Goal: Task Accomplishment & Management: Use online tool/utility

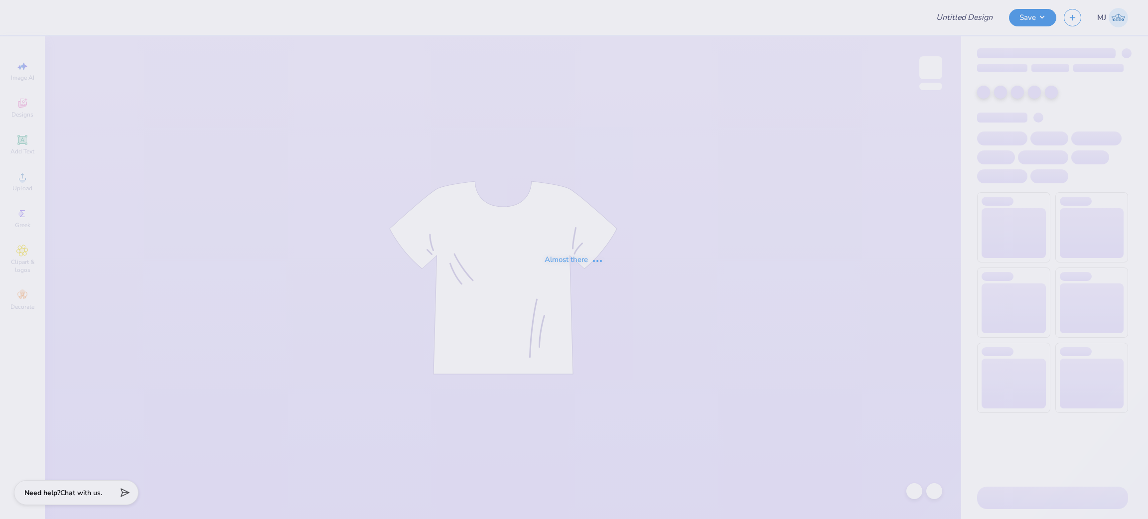
type input "AST Bid Night"
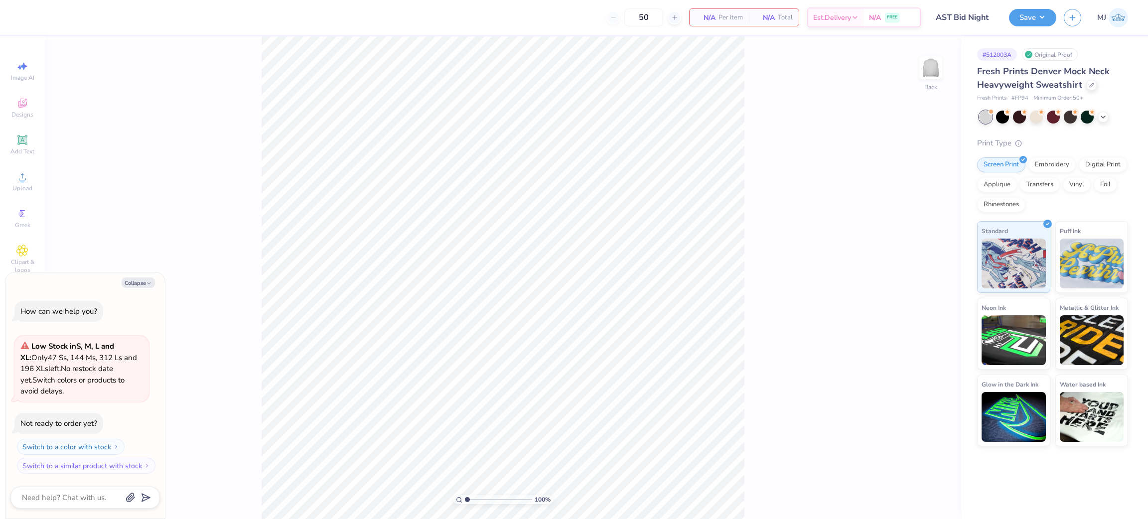
drag, startPoint x: 20, startPoint y: 146, endPoint x: 79, endPoint y: 166, distance: 62.1
click at [20, 146] on div "Add Text" at bounding box center [22, 144] width 35 height 29
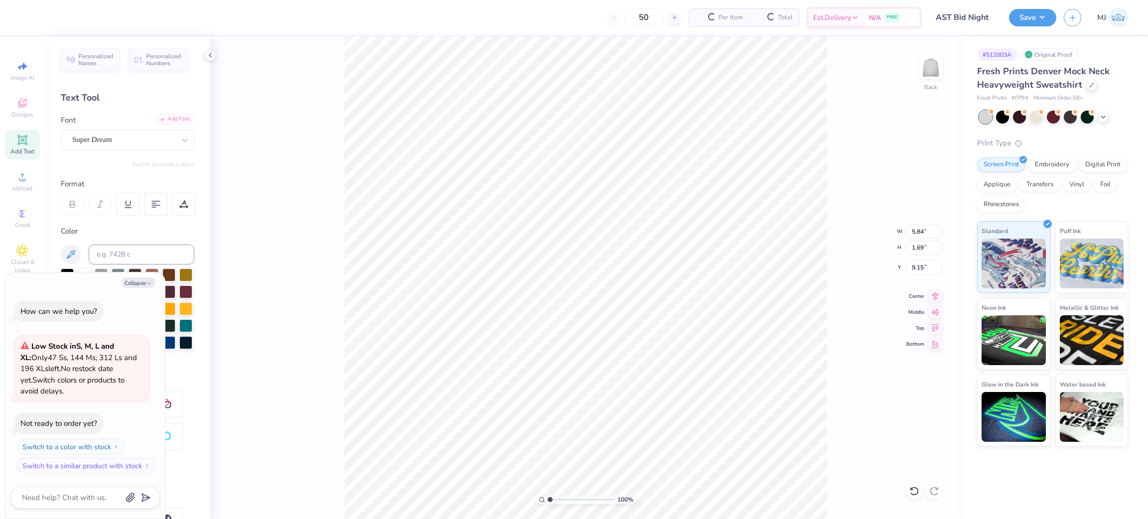
click at [162, 119] on div "Add Font" at bounding box center [174, 119] width 39 height 11
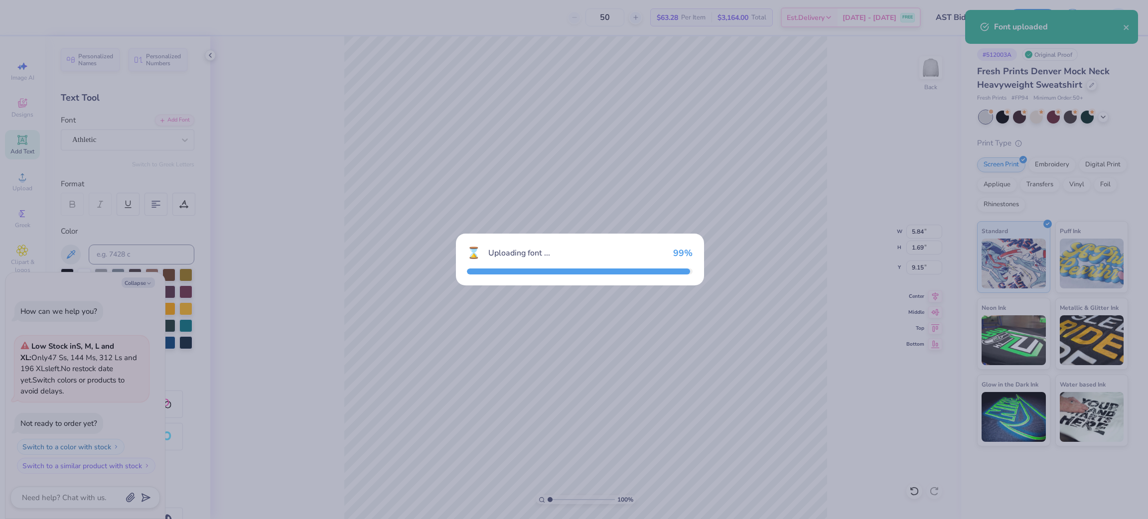
type textarea "x"
type input "5.34"
type input "1.95"
type input "9.02"
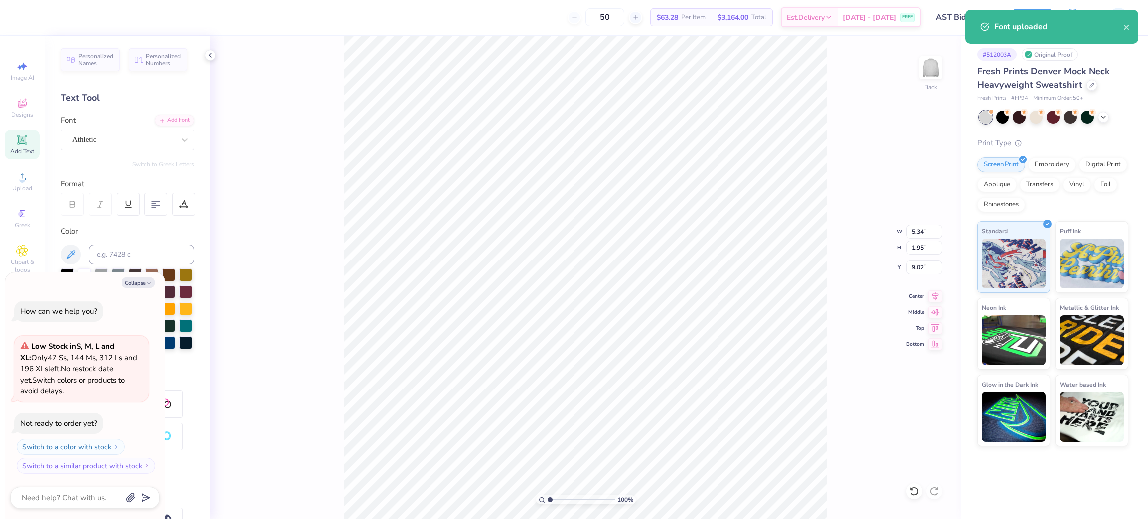
scroll to position [11, 1]
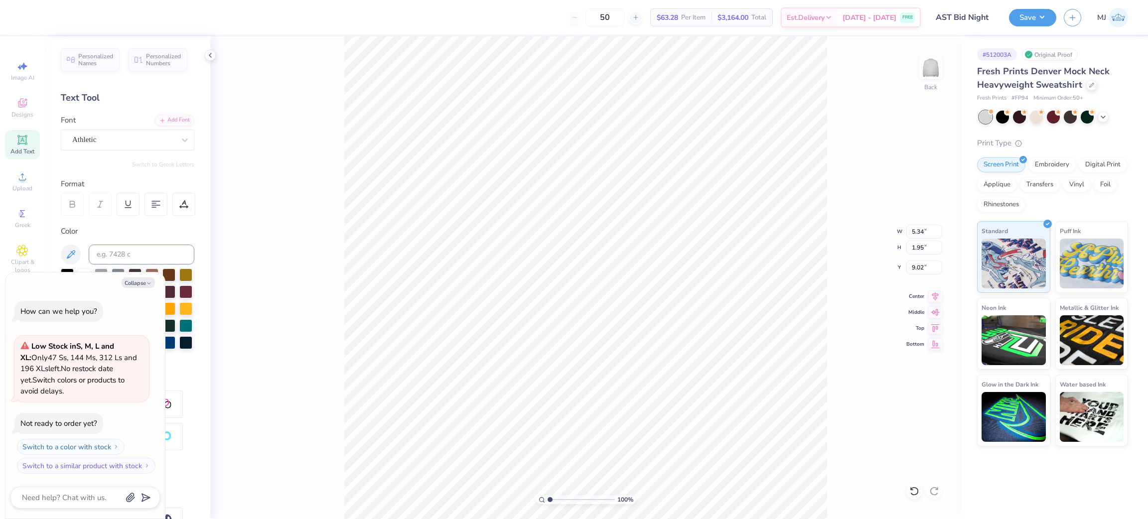
type textarea "x"
type textarea "A"
type textarea "x"
type textarea "AL"
type textarea "x"
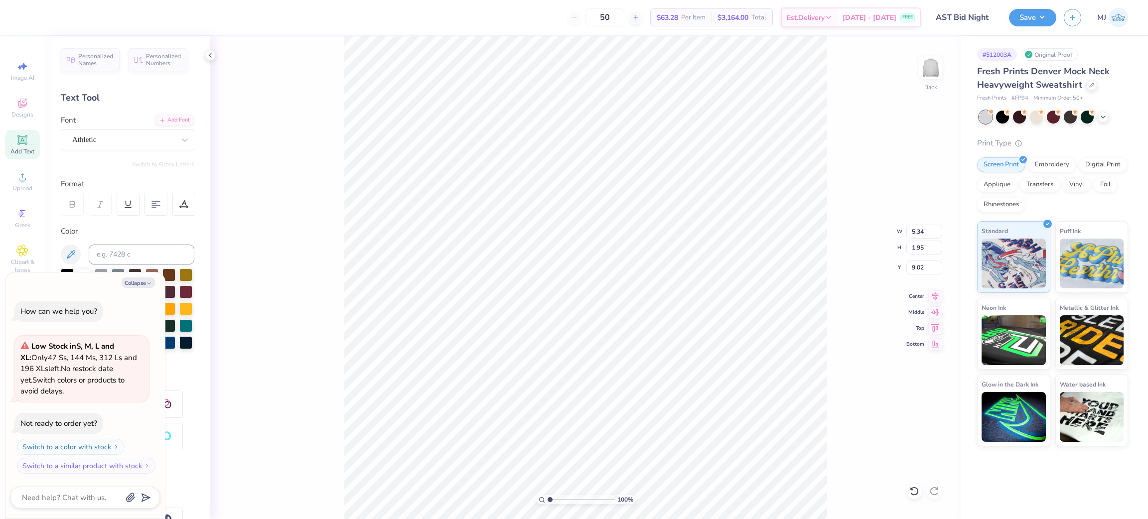
type textarea "ALP"
type textarea "x"
type textarea "ALPH"
type textarea "x"
type textarea "ALPHA"
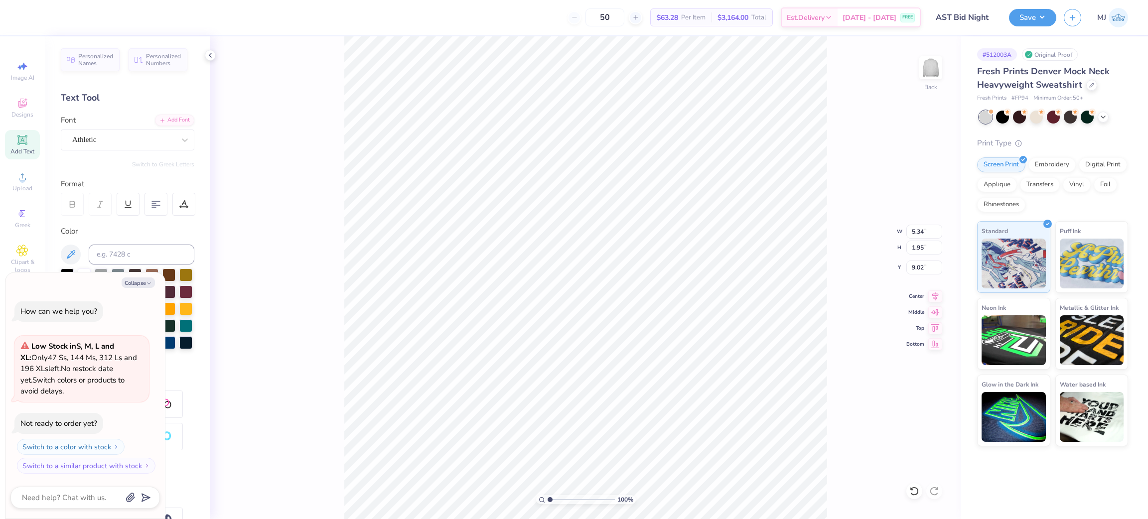
type textarea "x"
type textarea "ALPHA"
type textarea "x"
type textarea "ALPHA T"
type textarea "x"
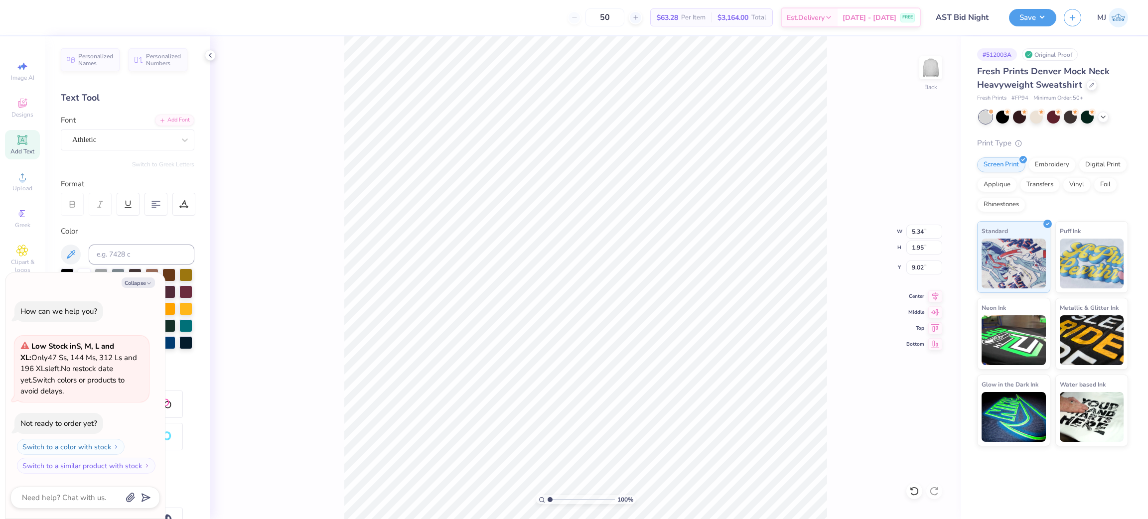
type textarea "ALPHA TA"
type textarea "x"
type textarea "ALPHA TAU"
click at [149, 273] on div "Collapse How can we help you? Low Stock in S, M, L and XL : Only 47 Ss, 144 Ms,…" at bounding box center [84, 395] width 159 height 247
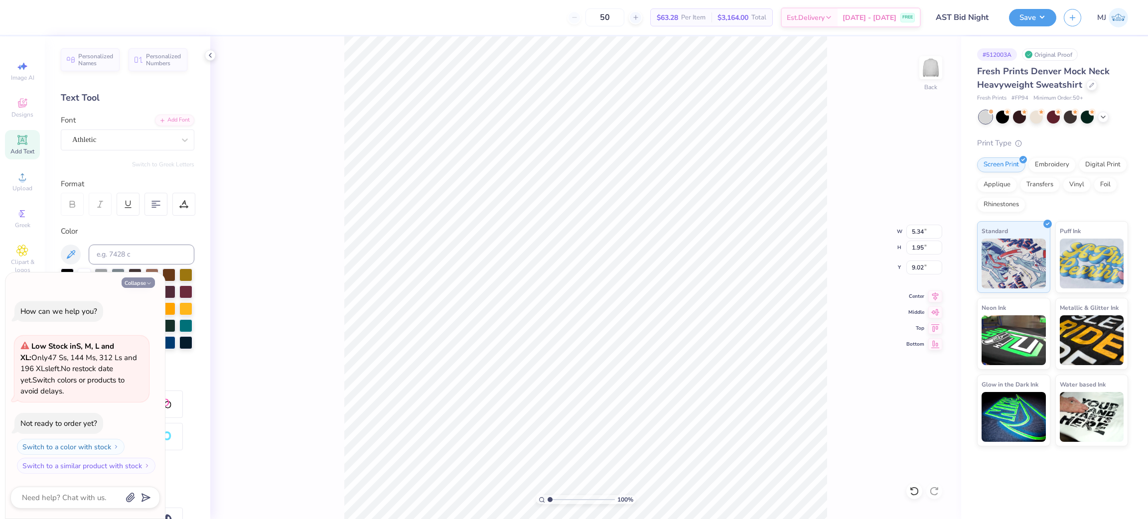
type textarea "x"
type input "11.37"
type input "1.96"
click at [143, 284] on button "Collapse" at bounding box center [138, 282] width 33 height 10
type textarea "x"
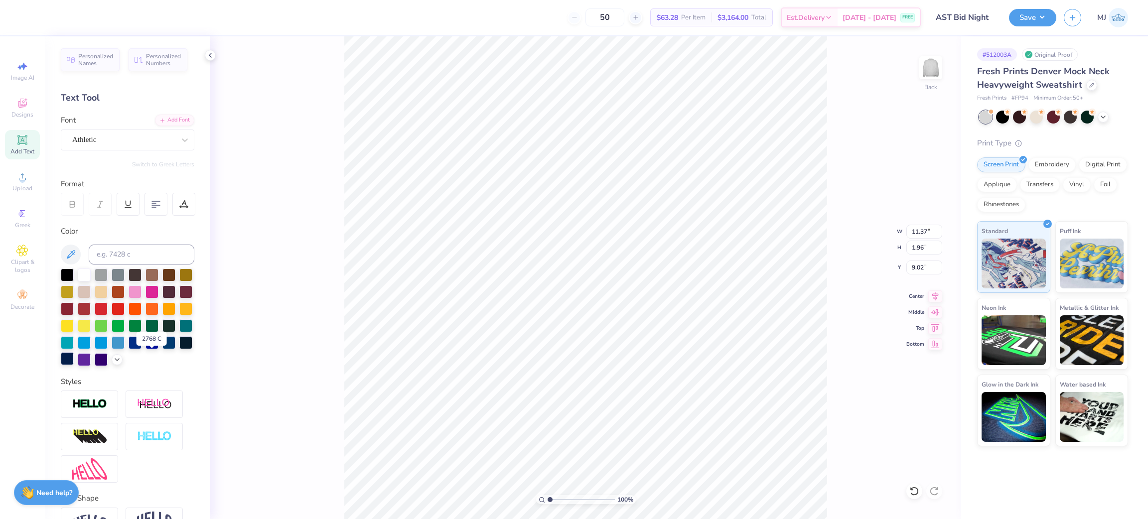
click at [74, 360] on div at bounding box center [67, 358] width 13 height 13
click at [182, 204] on icon at bounding box center [184, 202] width 4 height 5
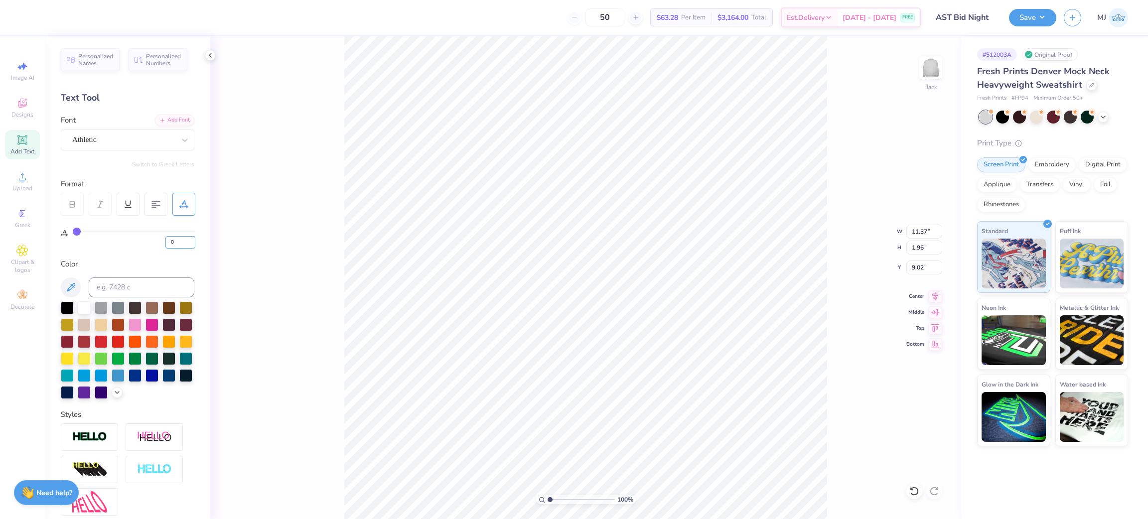
click at [177, 243] on input "0" at bounding box center [180, 242] width 30 height 12
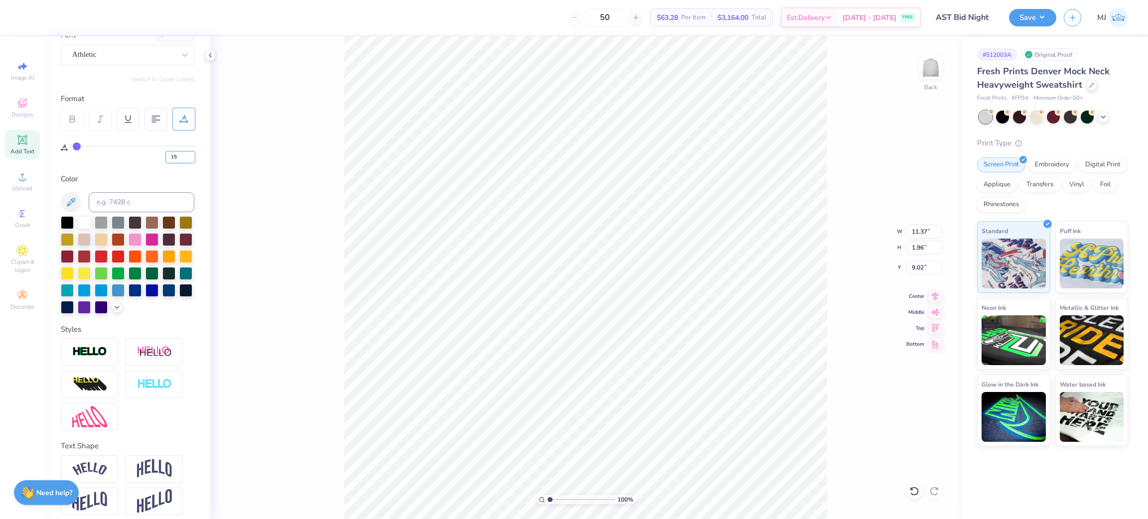
scroll to position [110, 0]
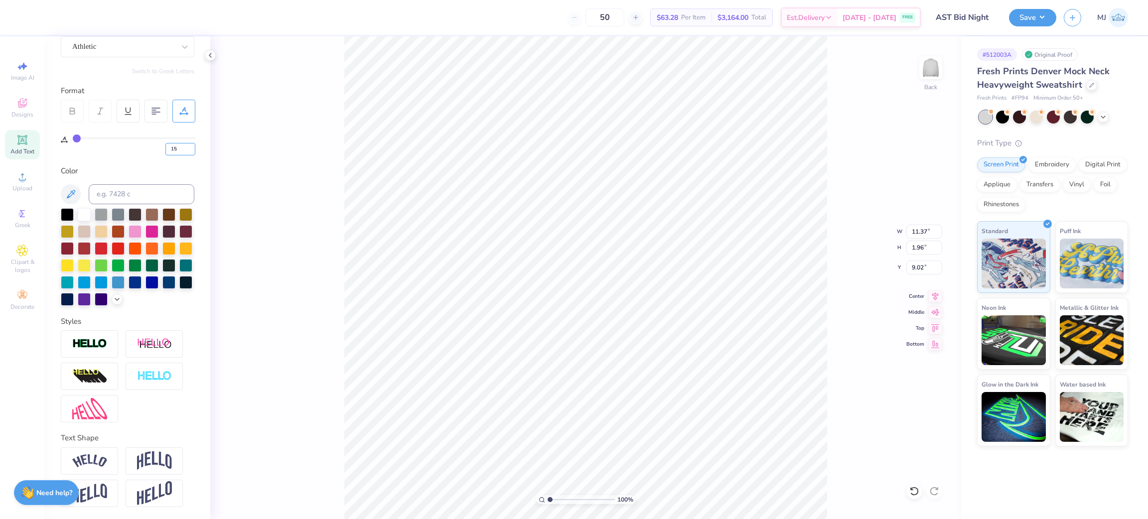
type input "15"
click at [157, 448] on div at bounding box center [154, 460] width 57 height 27
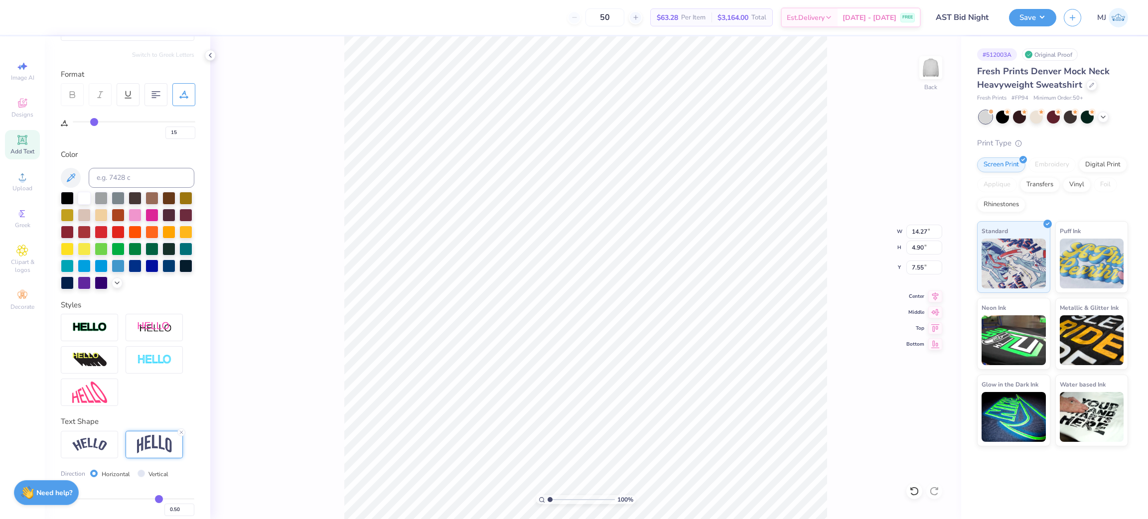
type input "4.90"
type input "7.55"
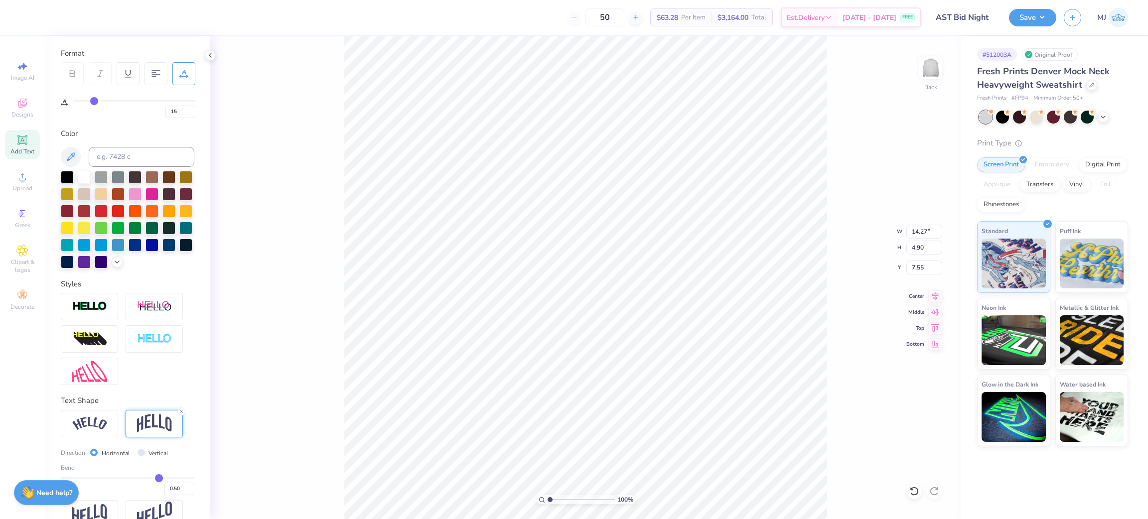
scroll to position [168, 0]
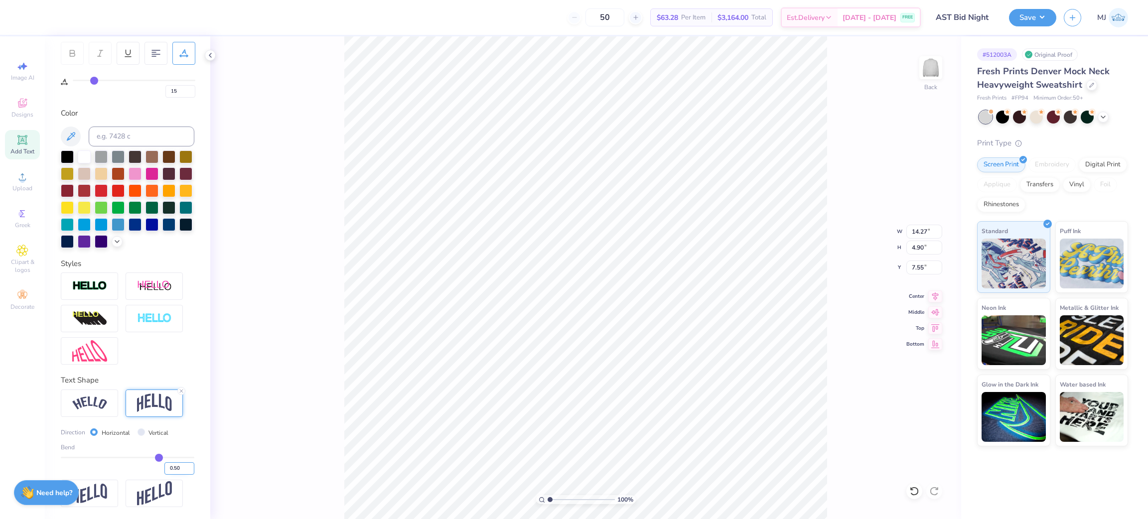
click at [165, 468] on input "0.50" at bounding box center [179, 468] width 30 height 12
type input "0.3"
type input "0.30"
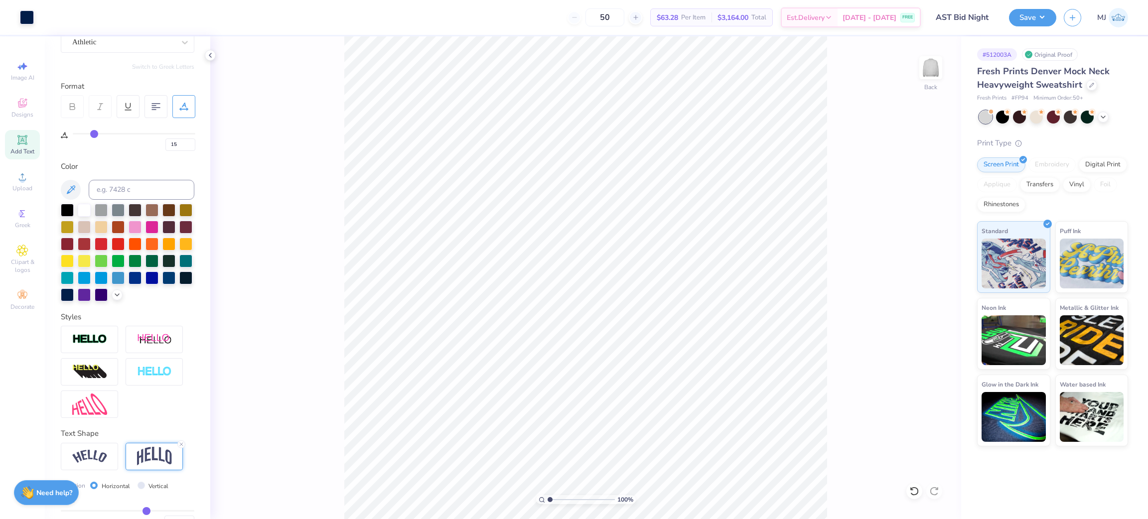
scroll to position [93, 0]
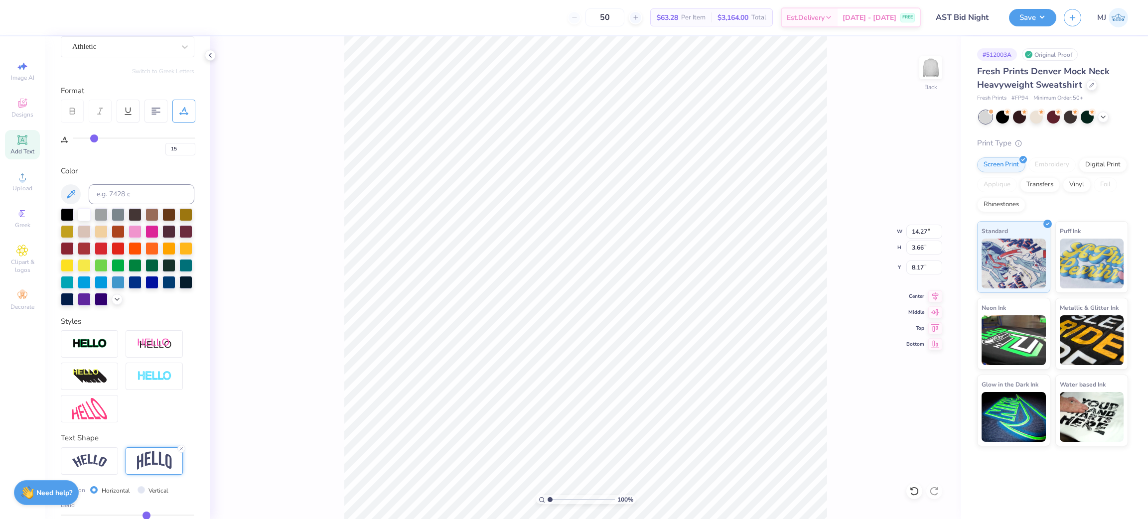
type input "2.47"
click at [170, 149] on input "15" at bounding box center [180, 149] width 30 height 12
click at [174, 149] on input "15" at bounding box center [180, 149] width 30 height 12
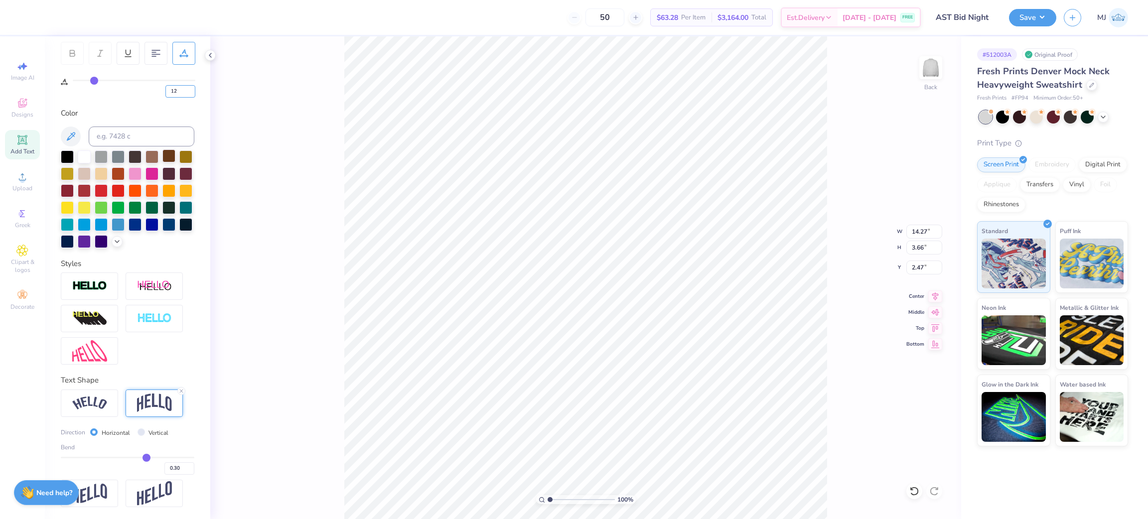
scroll to position [168, 0]
click at [190, 85] on input "13" at bounding box center [180, 91] width 30 height 12
click at [190, 85] on input "14" at bounding box center [180, 91] width 30 height 12
click at [190, 85] on input "15" at bounding box center [180, 91] width 30 height 12
click at [192, 85] on input "14" at bounding box center [180, 91] width 30 height 12
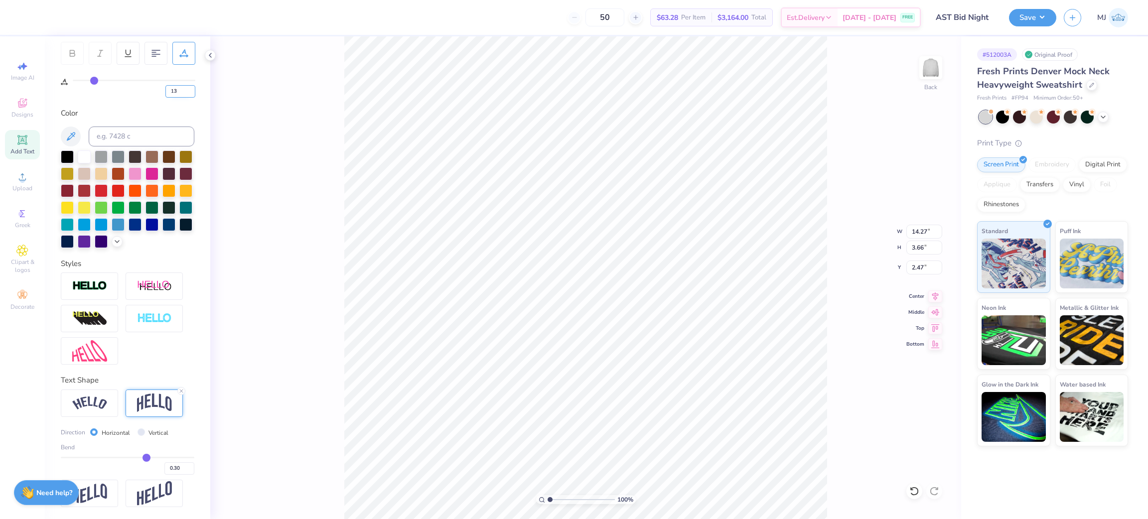
click at [192, 85] on input "13" at bounding box center [180, 91] width 30 height 12
click at [192, 85] on input "12" at bounding box center [180, 91] width 30 height 12
click at [192, 85] on input "11" at bounding box center [180, 91] width 30 height 12
type input "10"
click at [192, 85] on input "10" at bounding box center [180, 91] width 30 height 12
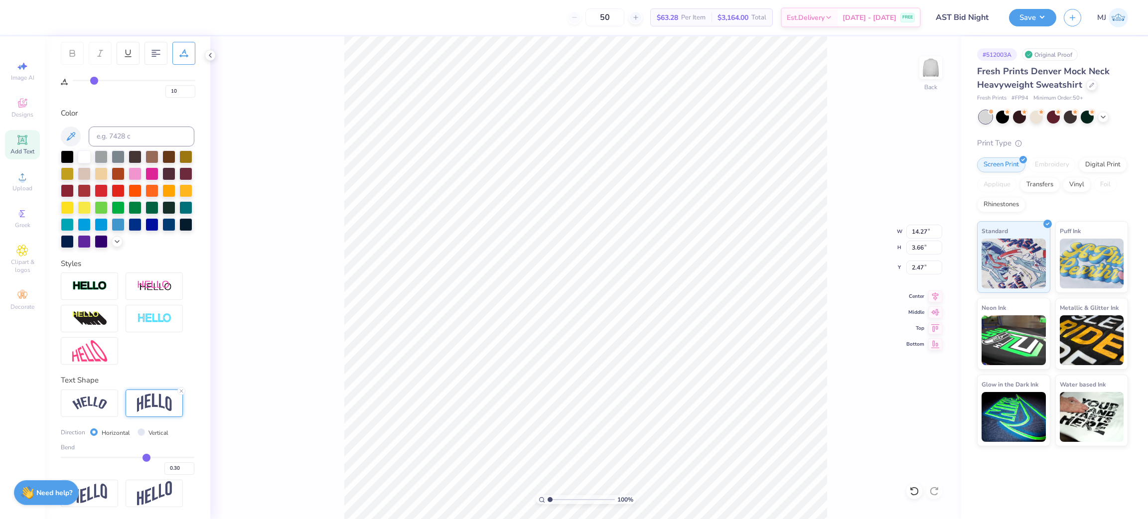
type input "10"
click at [914, 231] on input "13.30" at bounding box center [924, 232] width 36 height 14
type input "12.50"
type input "3.33"
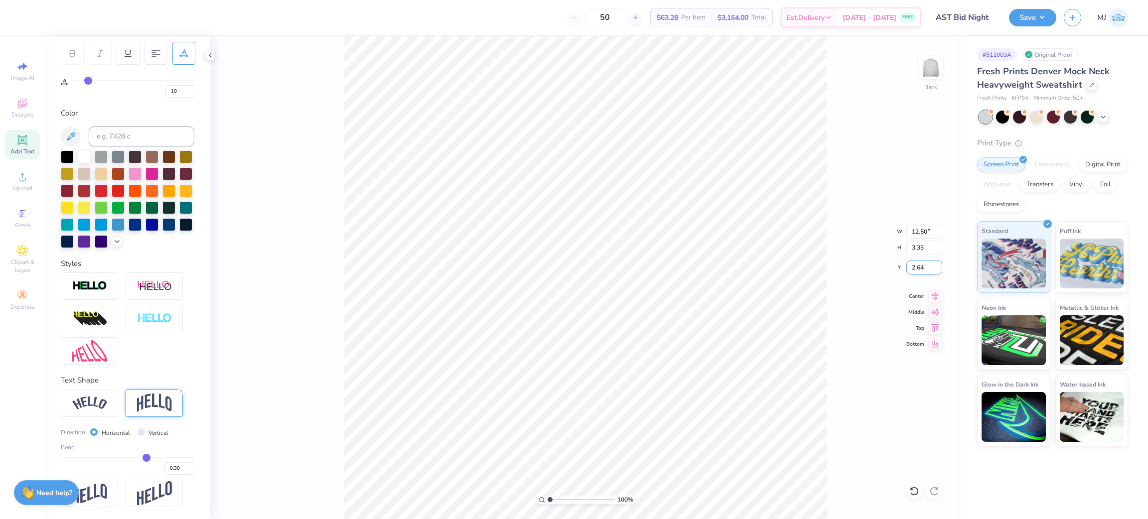
click at [915, 268] on input "2.64" at bounding box center [924, 267] width 36 height 14
type input "3.00"
type input "4.22"
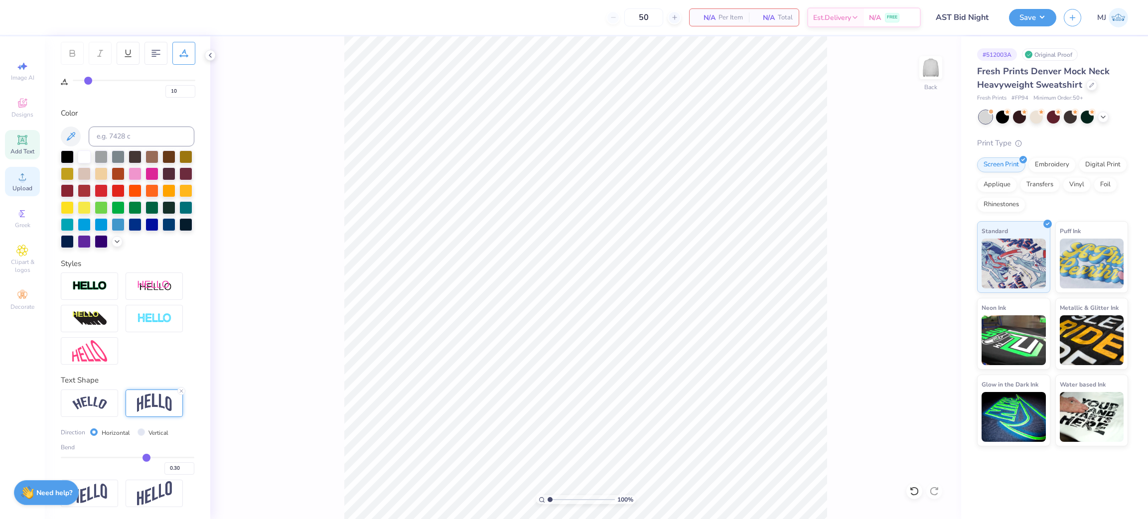
click at [17, 190] on span "Upload" at bounding box center [22, 188] width 20 height 8
type input "6.56"
click at [912, 491] on icon at bounding box center [914, 491] width 10 height 10
click at [912, 490] on icon at bounding box center [914, 491] width 10 height 10
type input "15.00"
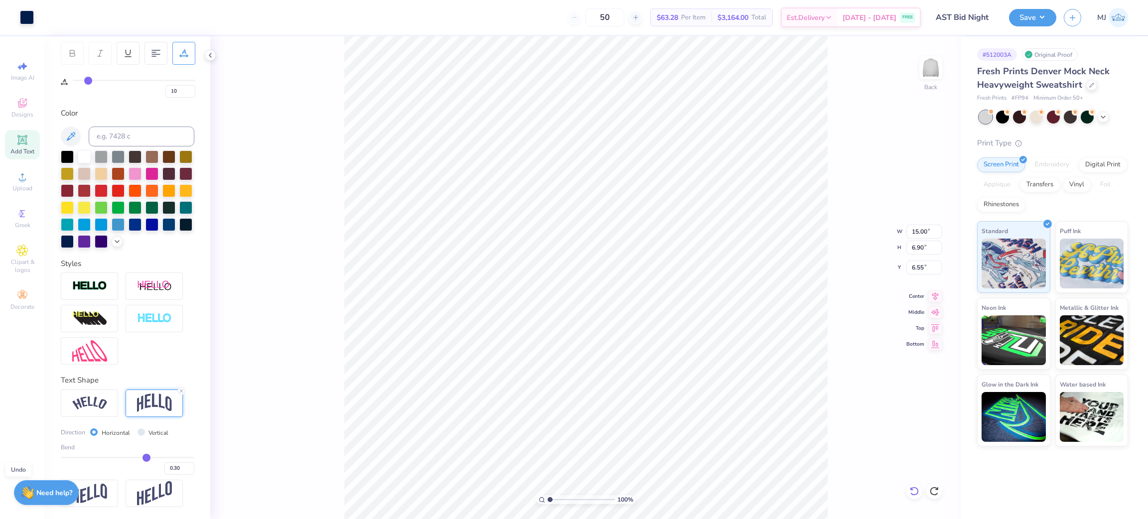
type input "6.90"
type input "6.55"
click at [912, 490] on icon at bounding box center [911, 489] width 2 height 2
click at [938, 489] on icon at bounding box center [934, 491] width 10 height 10
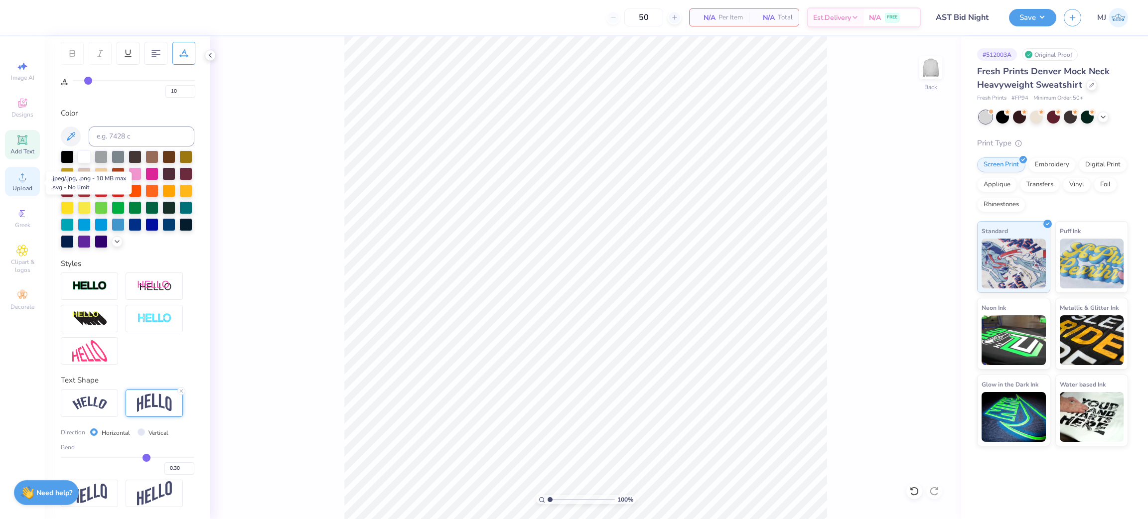
click at [23, 181] on circle at bounding box center [21, 179] width 5 height 5
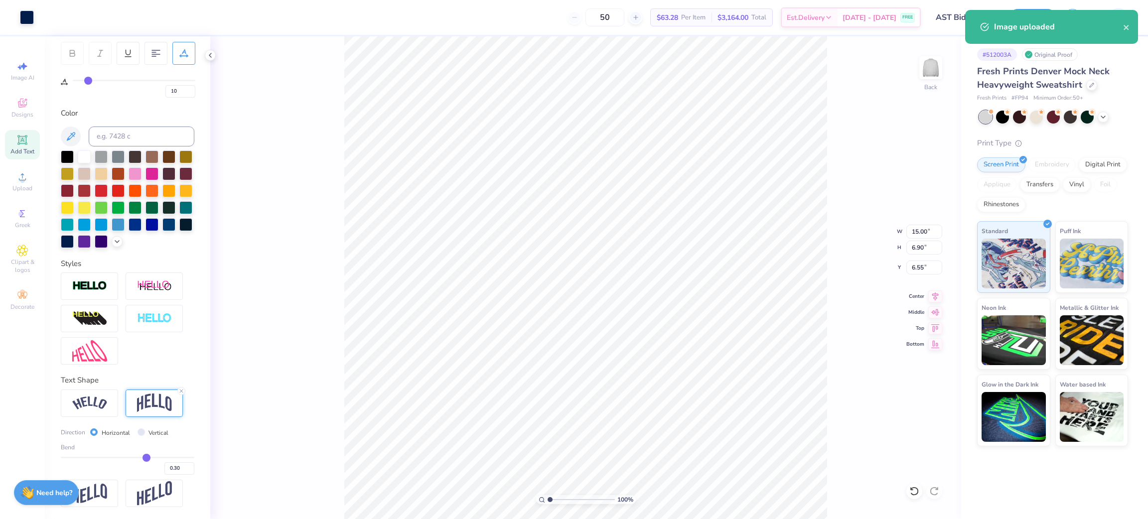
type input "3.00"
click at [914, 230] on input "15.00" at bounding box center [924, 232] width 36 height 14
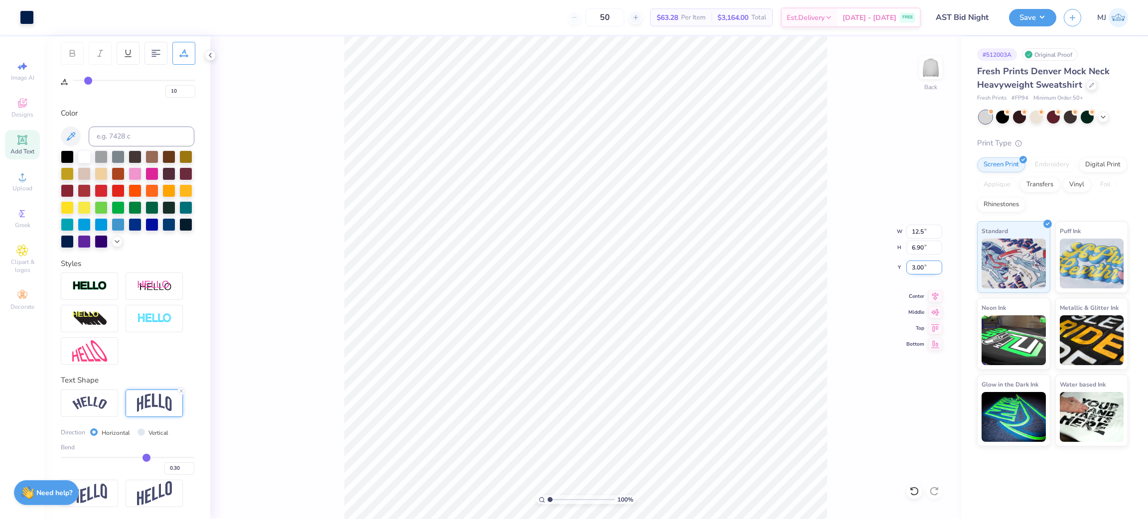
click at [918, 265] on input "3.00" at bounding box center [924, 267] width 36 height 14
type input "12.50"
type input "5.75"
type input "3.57"
click at [1043, 20] on button "Save" at bounding box center [1032, 15] width 47 height 17
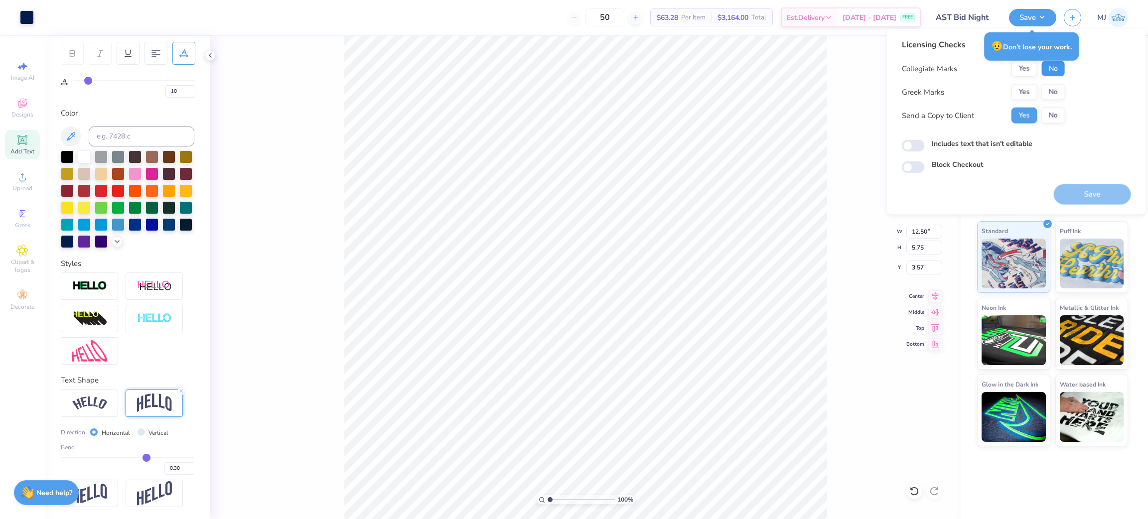
click at [1048, 68] on button "No" at bounding box center [1053, 69] width 24 height 16
click at [1020, 91] on button "Yes" at bounding box center [1024, 92] width 26 height 16
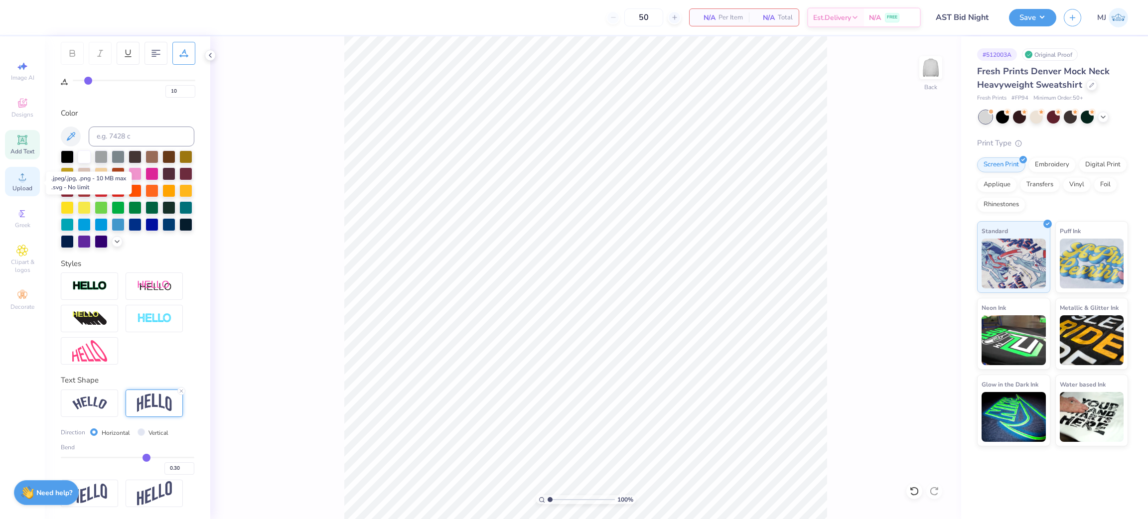
click at [16, 183] on icon at bounding box center [22, 177] width 12 height 12
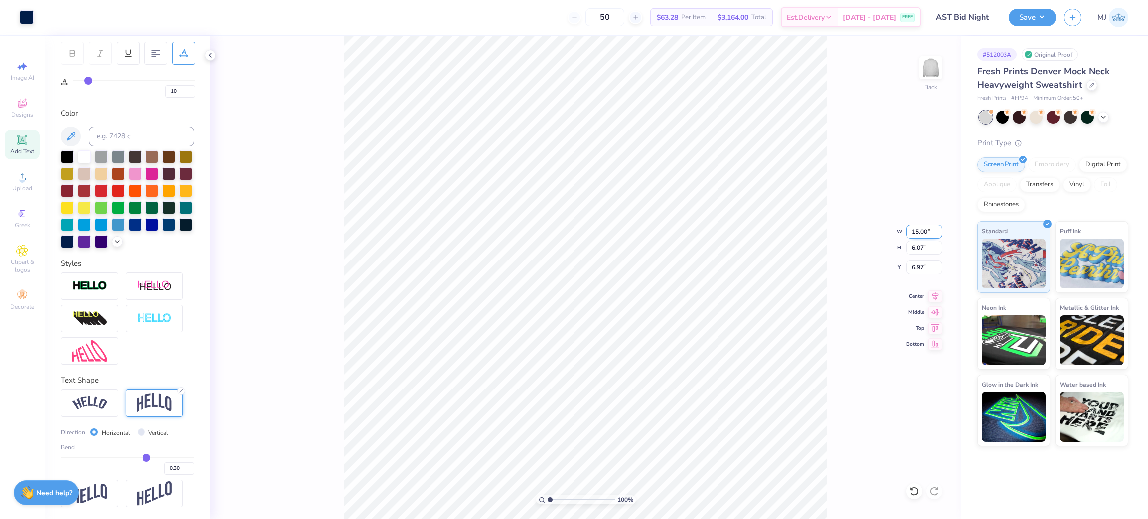
click at [920, 231] on input "15.00" at bounding box center [924, 232] width 36 height 14
click at [911, 270] on input "6.97" at bounding box center [924, 267] width 36 height 14
type input "12.50"
type input "5.06"
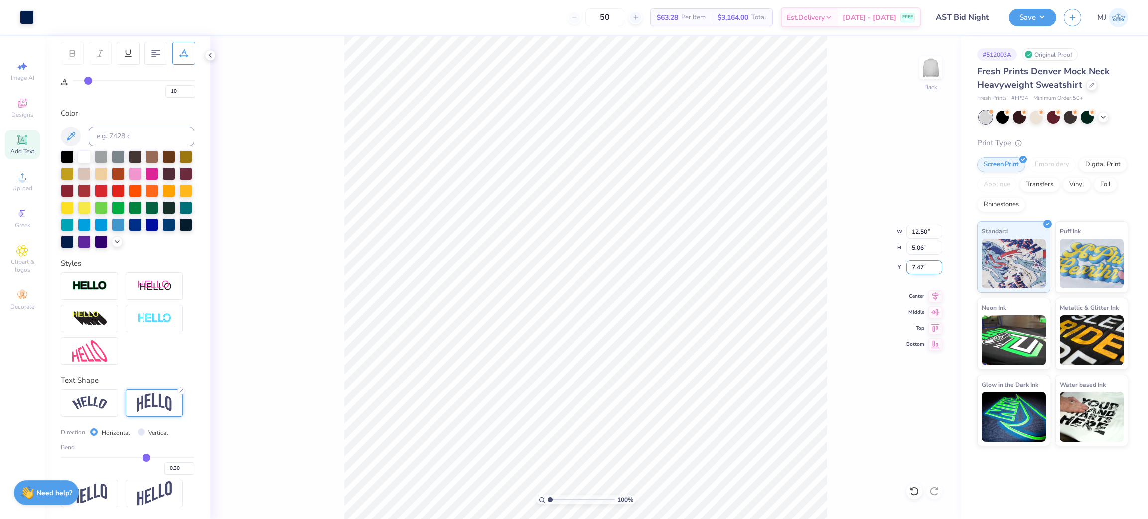
click at [912, 270] on input "7.47" at bounding box center [924, 267] width 36 height 14
type input "3.00"
click at [15, 182] on div "Upload" at bounding box center [22, 181] width 35 height 29
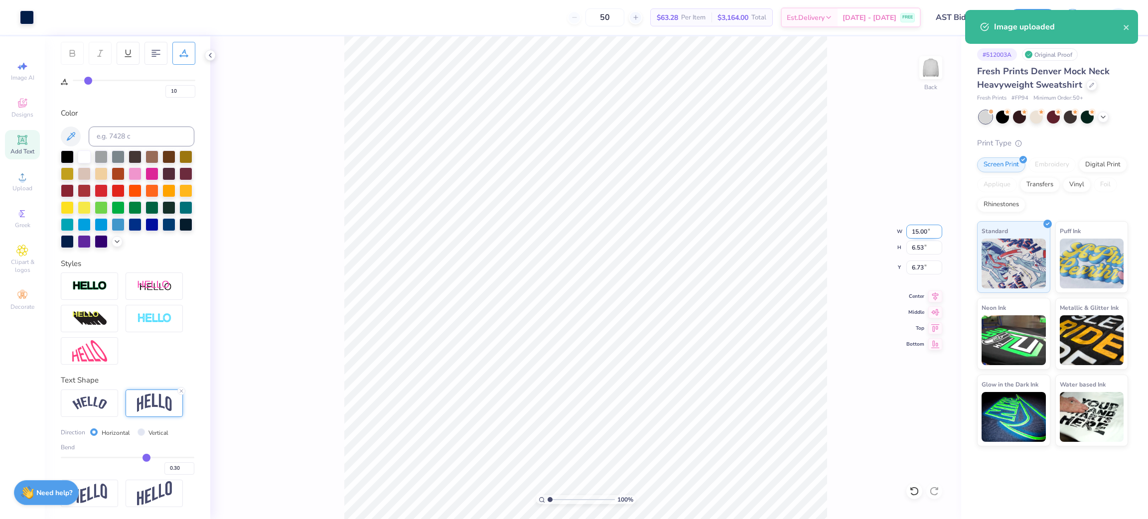
click at [921, 230] on input "15.00" at bounding box center [924, 232] width 36 height 14
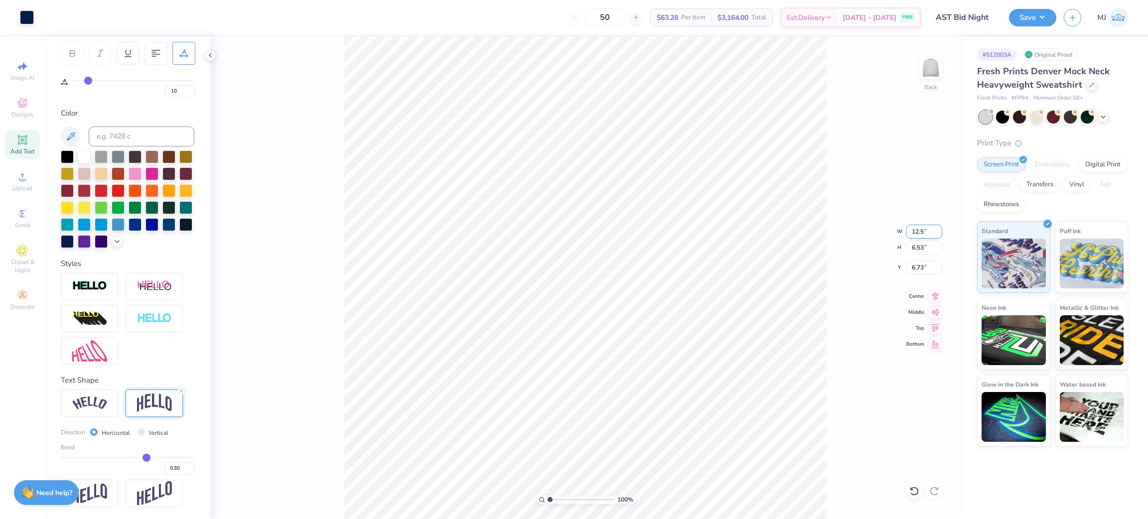
type input "12.50"
type input "5.44"
click at [915, 273] on input "7.28" at bounding box center [924, 267] width 36 height 14
type input "3.00"
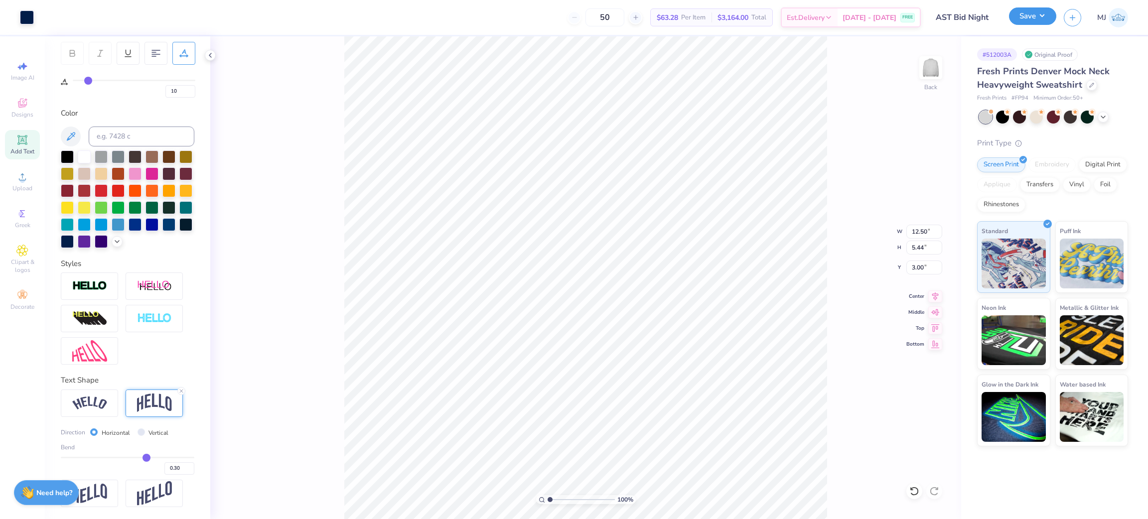
click at [1039, 14] on button "Save" at bounding box center [1032, 15] width 47 height 17
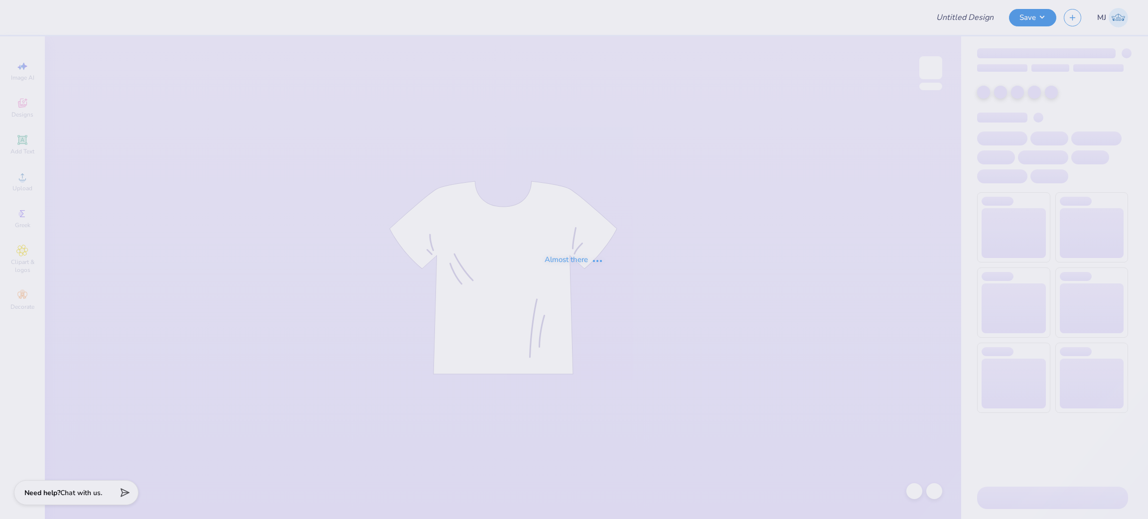
type input "AST Bid Night"
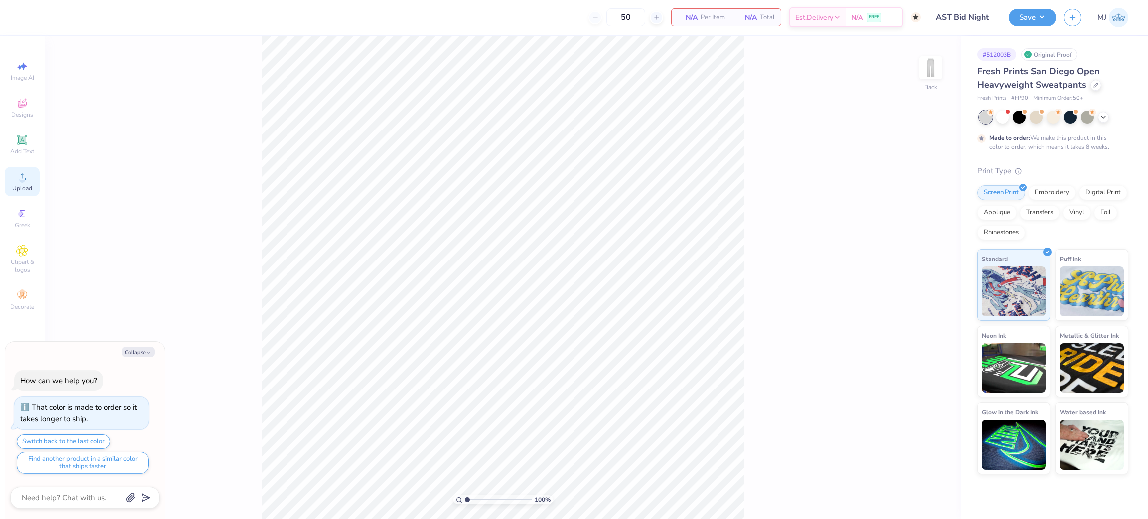
click at [22, 184] on div "Upload" at bounding box center [22, 181] width 35 height 29
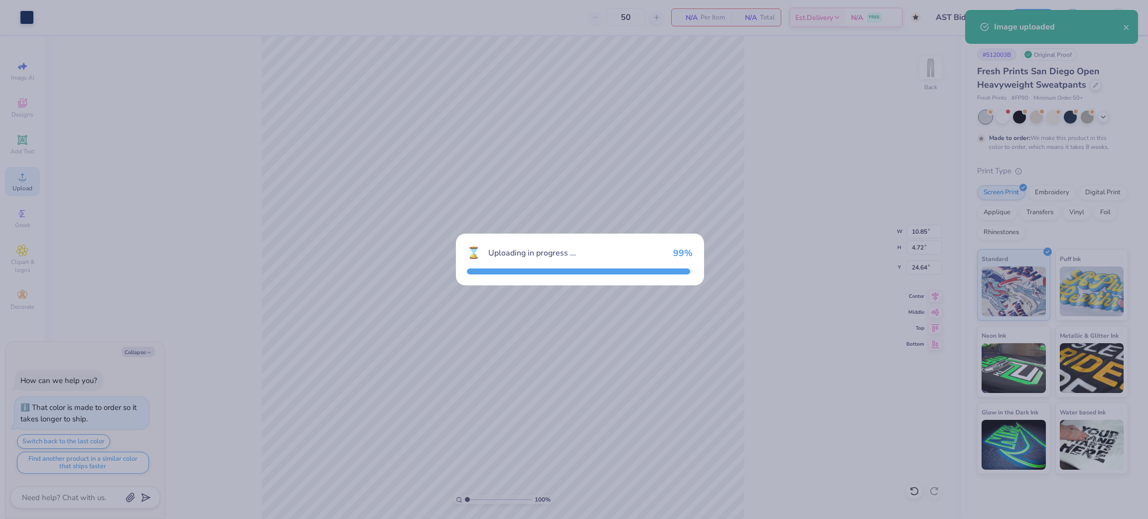
type textarea "x"
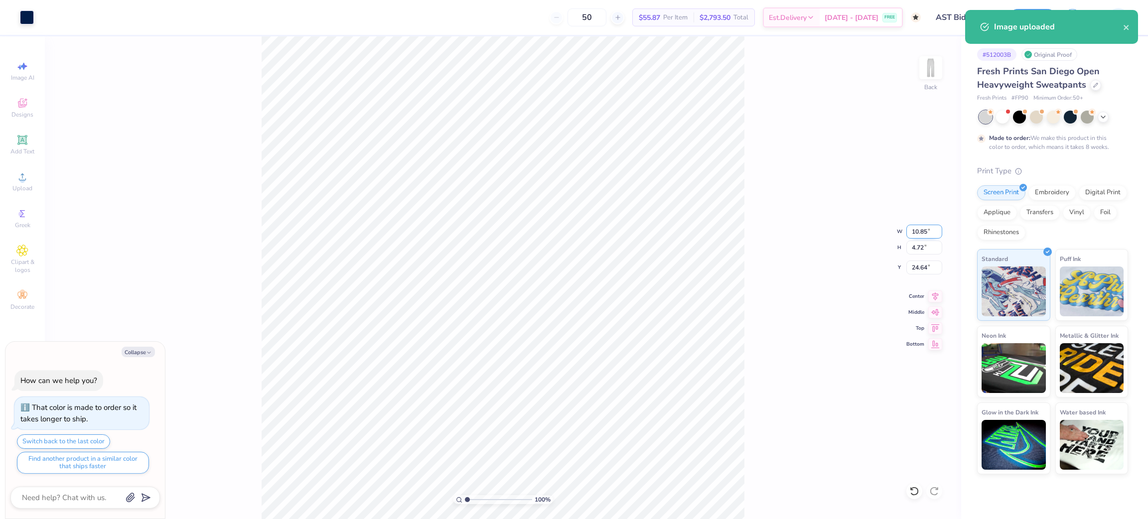
click at [917, 232] on input "10.85" at bounding box center [924, 232] width 36 height 14
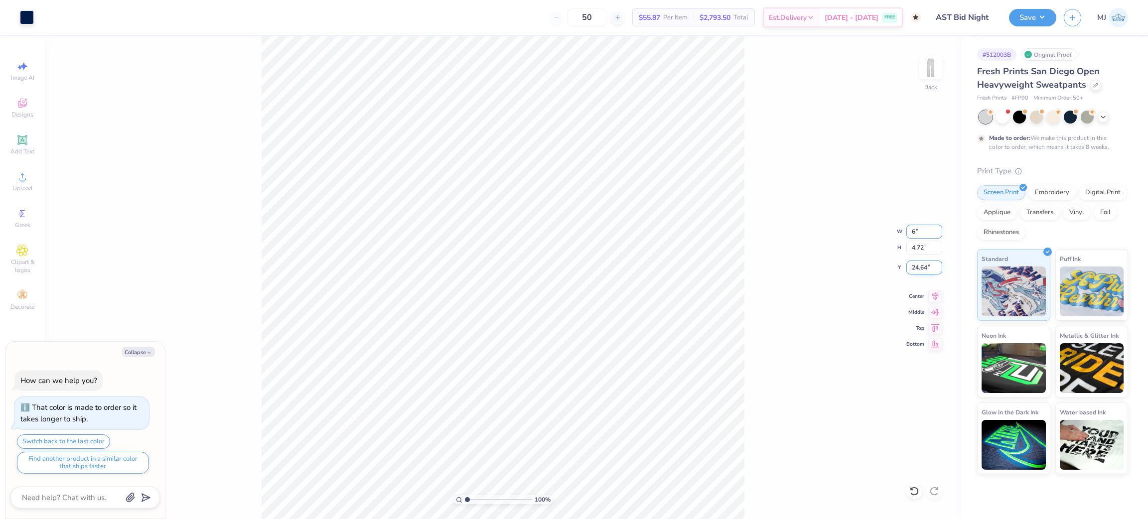
type input "6"
type textarea "x"
type input "6.00"
type input "2.61"
click at [915, 268] on input "25.69" at bounding box center [924, 267] width 36 height 14
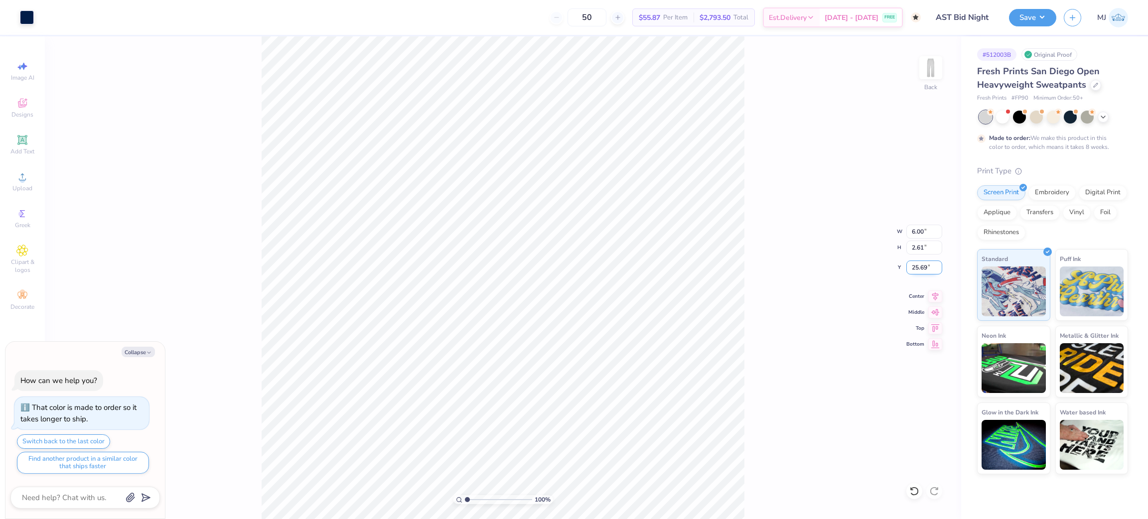
click at [915, 268] on input "25.69" at bounding box center [924, 267] width 36 height 14
type input "3"
type textarea "x"
type input "3.00"
type textarea "x"
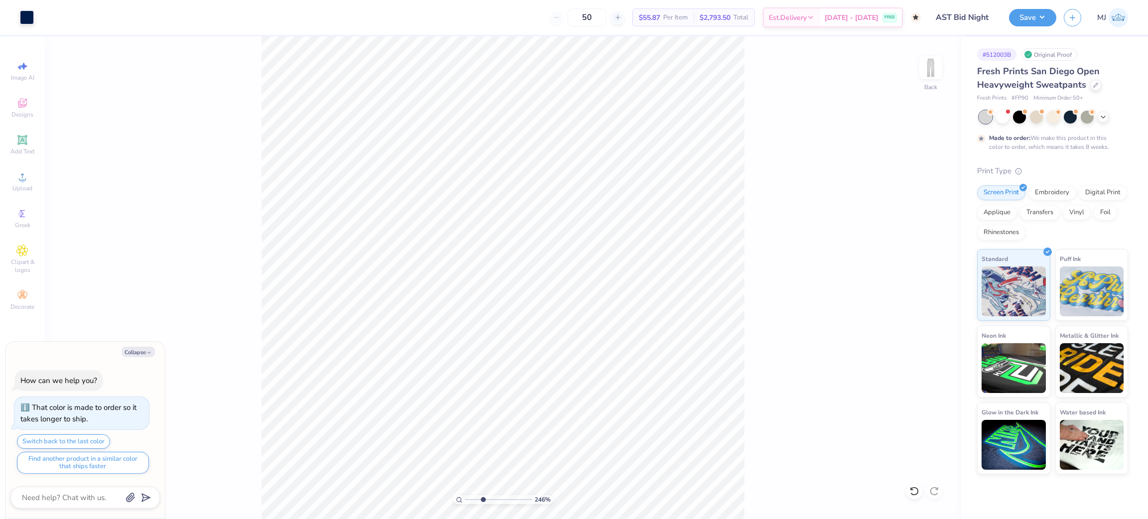
type input "3.86003166160928"
type textarea "x"
type input "3.86003166160928"
type textarea "x"
type input "1.82266583066795"
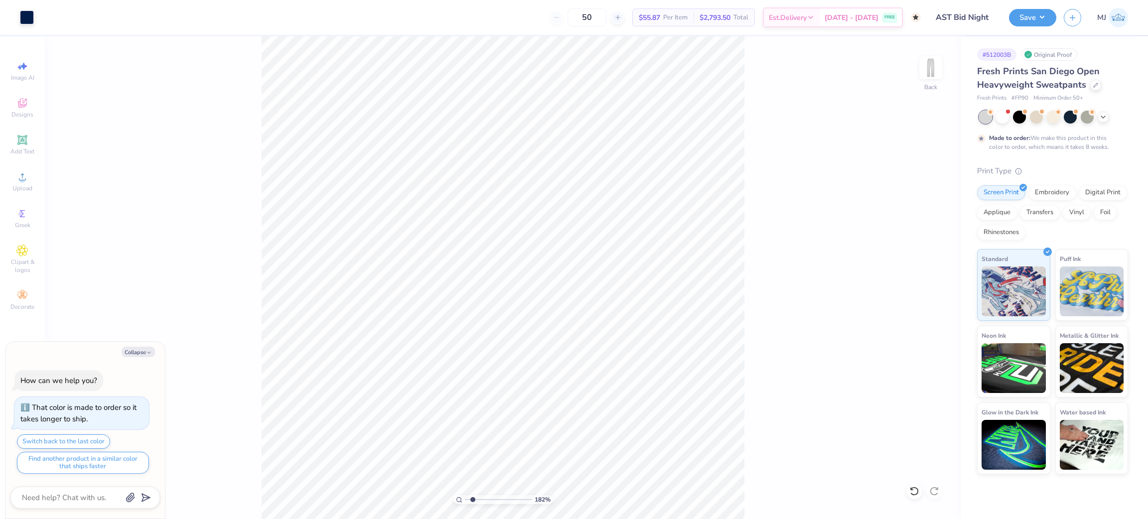
type textarea "x"
type input "2.46071081474133"
type textarea "x"
type input "2.46071081474133"
type textarea "x"
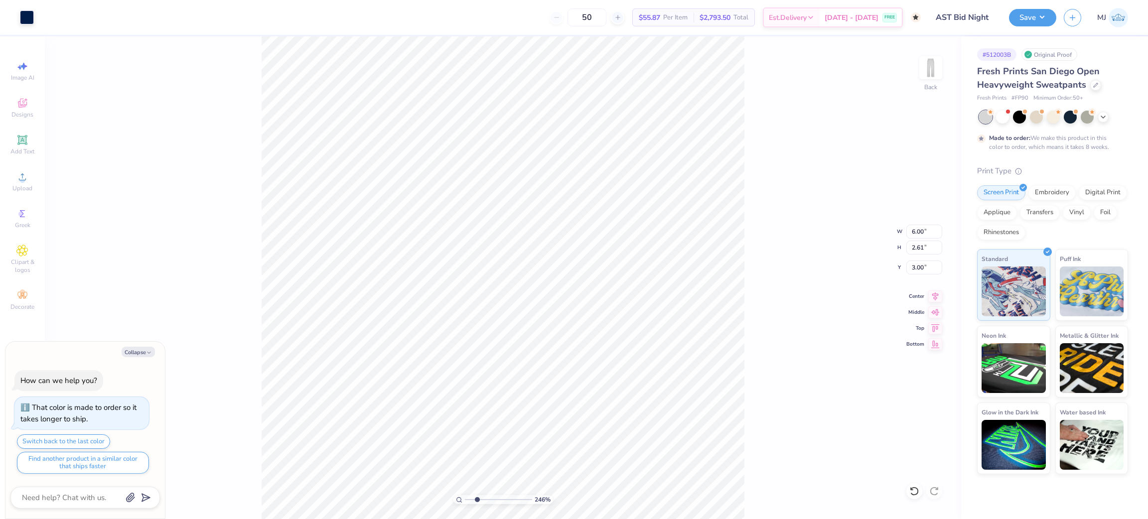
type input "2.85915263702015"
click at [1048, 19] on button "Save" at bounding box center [1032, 15] width 47 height 17
type textarea "x"
type input "2.85915263702015"
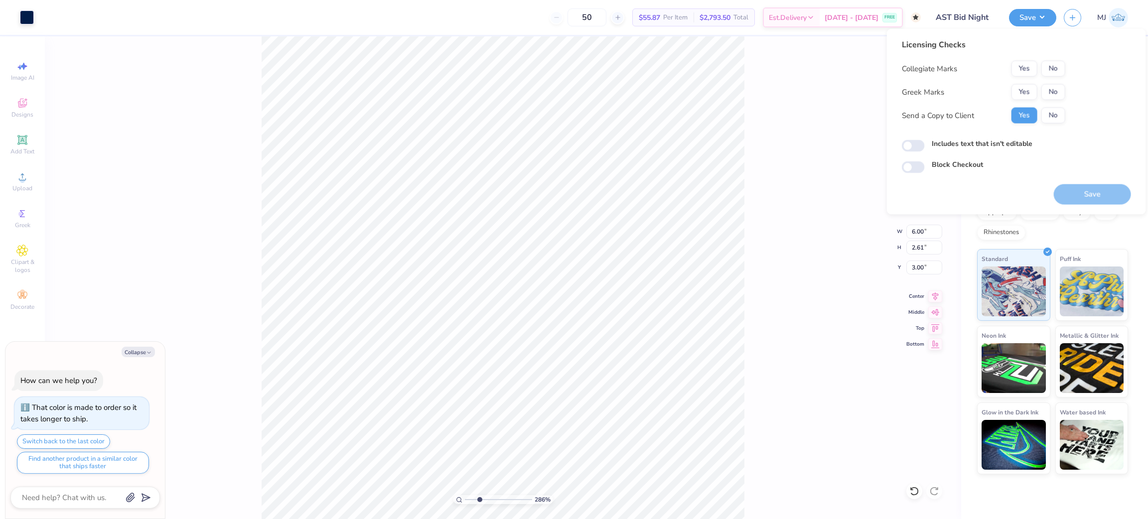
click at [1057, 76] on div "Yes No" at bounding box center [1038, 69] width 54 height 16
click at [1056, 74] on button "No" at bounding box center [1053, 69] width 24 height 16
click at [1028, 93] on button "Yes" at bounding box center [1024, 92] width 26 height 16
type textarea "x"
type input "2.85915263702015"
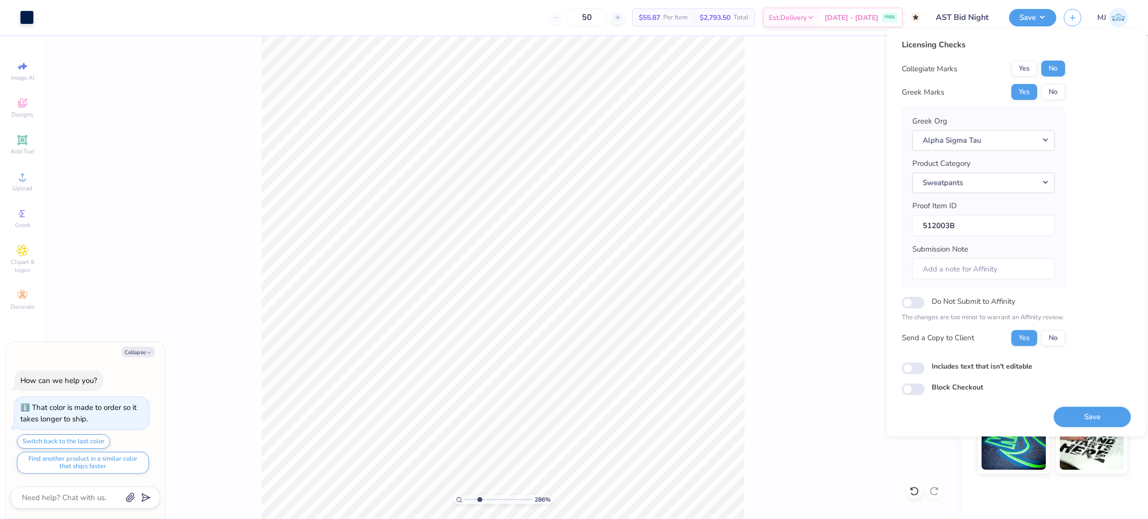
click at [854, 286] on div "286 % Back W 6.00 6.00 " H 2.61 2.61 " Y 3.00 3.00 " Center Middle Top Bottom" at bounding box center [503, 277] width 916 height 483
type textarea "x"
type input "2.85915263702015"
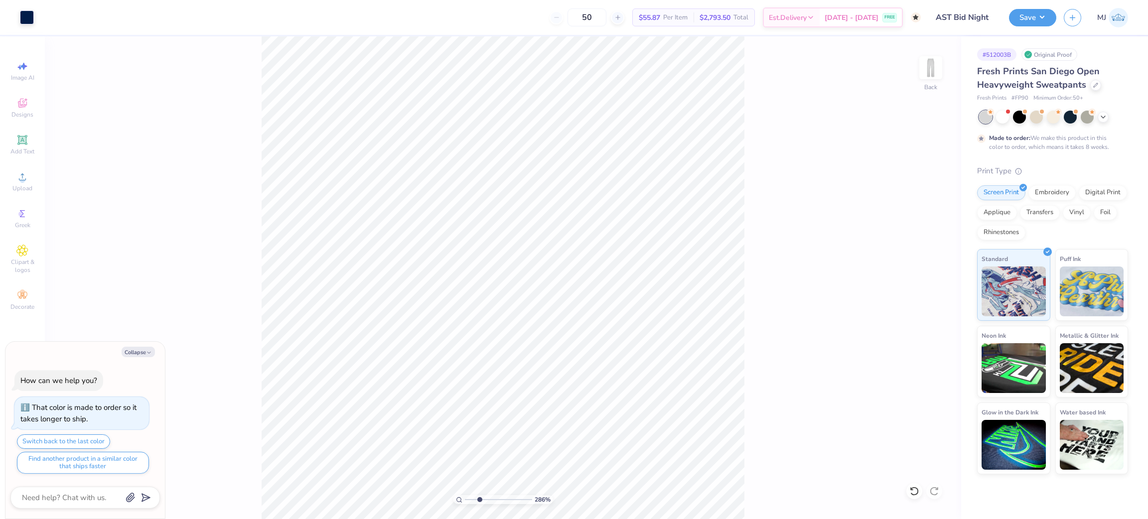
type textarea "x"
type input "2.85915263702015"
